Goal: Task Accomplishment & Management: Manage account settings

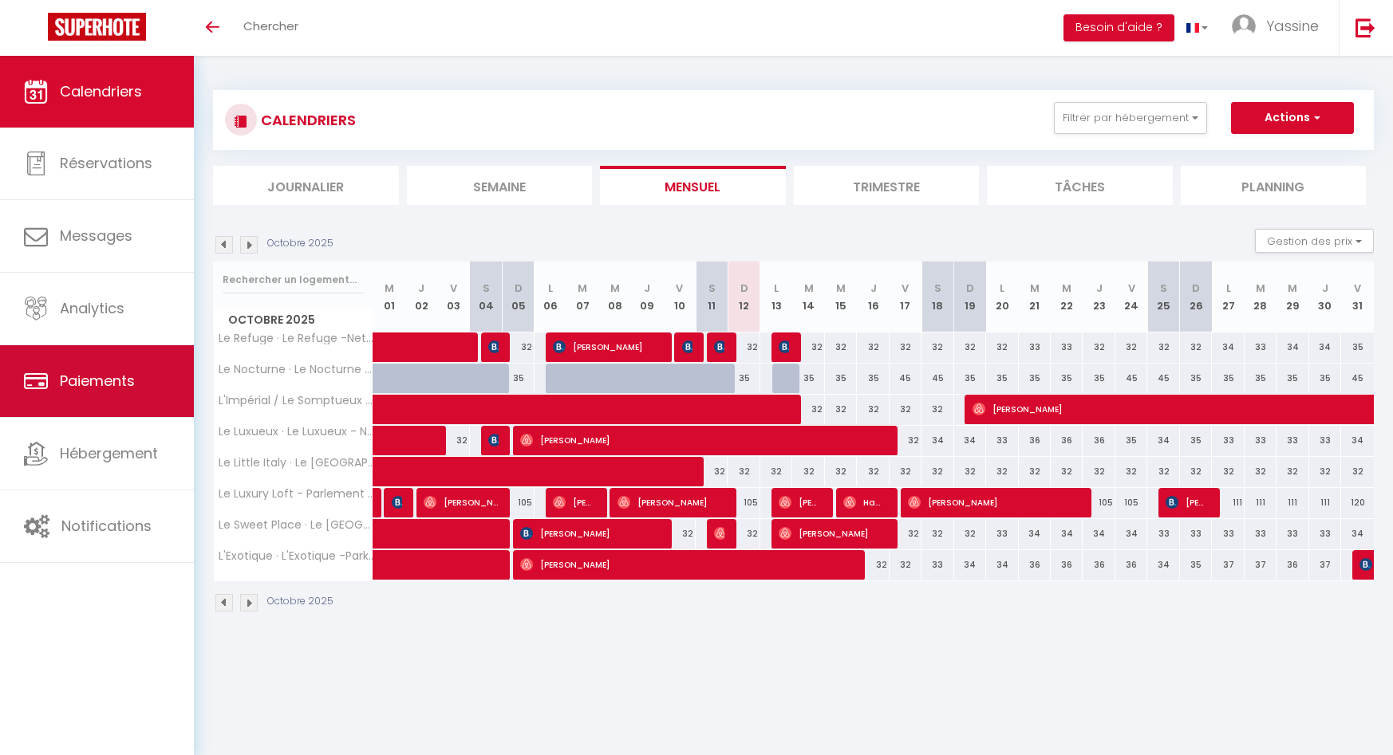
click at [119, 377] on span "Paiements" at bounding box center [97, 381] width 75 height 20
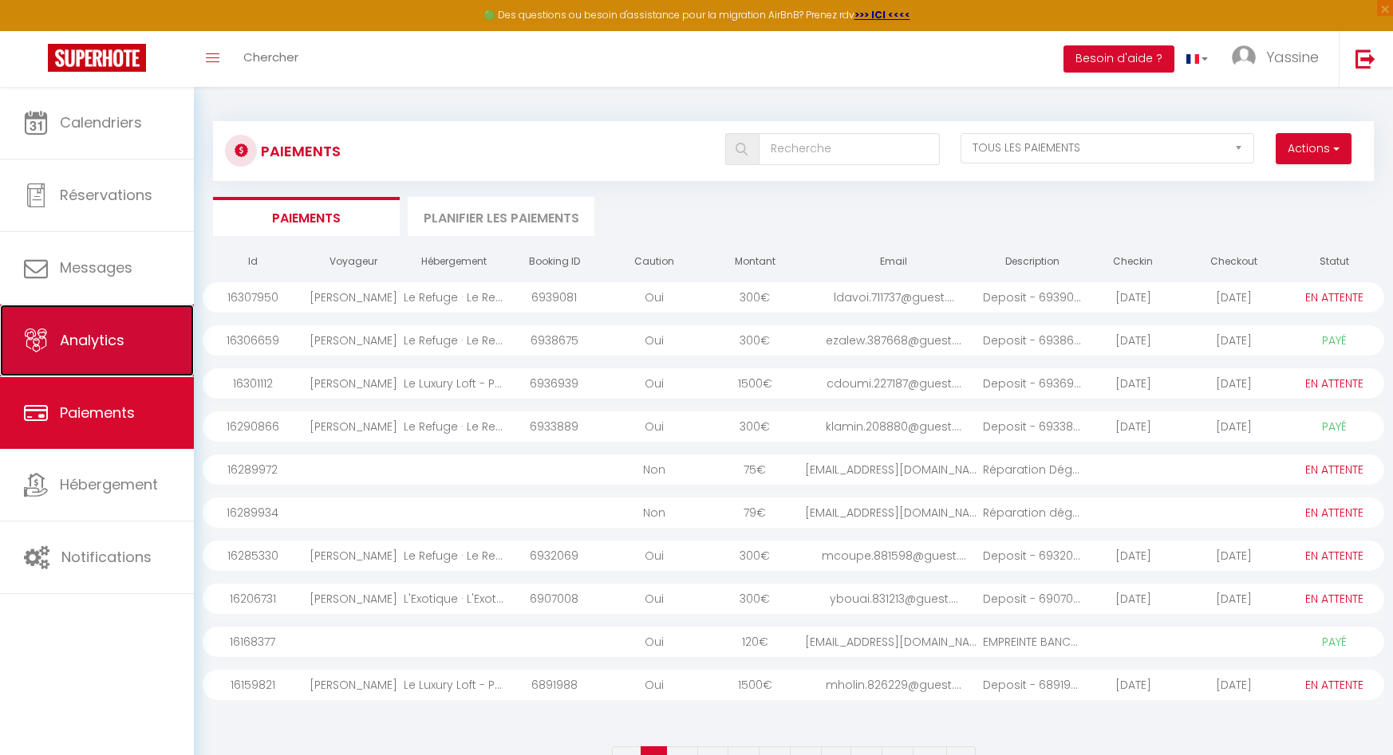
click at [109, 328] on link "Analytics" at bounding box center [97, 341] width 194 height 72
select select "2025"
select select "10"
